Goal: Find specific page/section

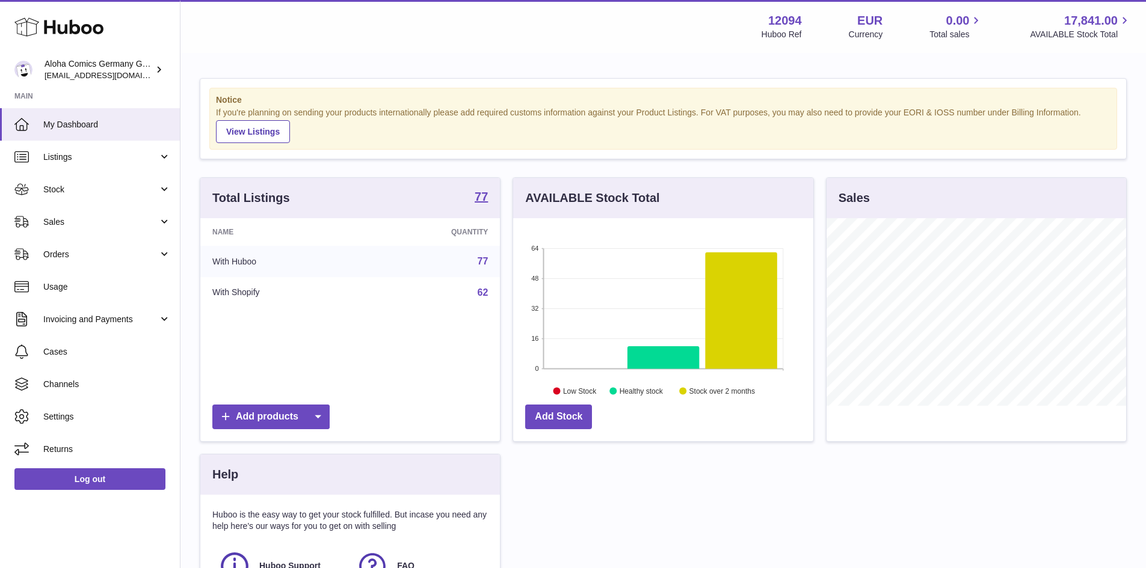
scroll to position [188, 300]
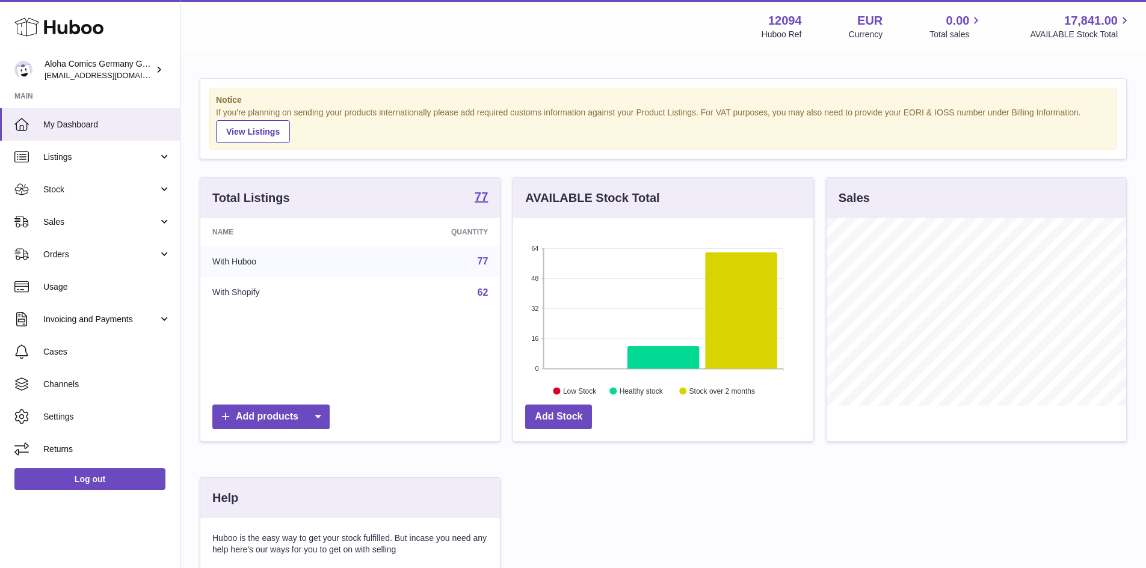
click at [482, 262] on link "77" at bounding box center [482, 261] width 11 height 10
